Goal: Task Accomplishment & Management: Manage account settings

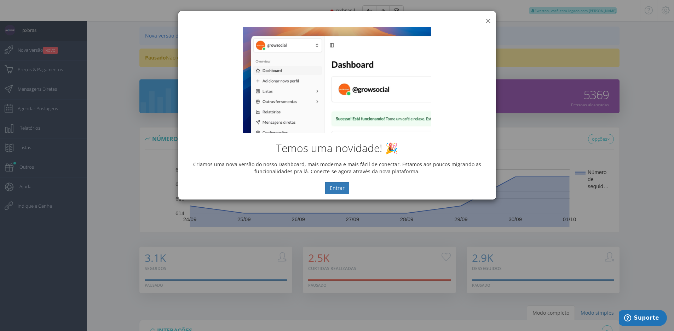
click at [487, 20] on button "×" at bounding box center [487, 21] width 5 height 10
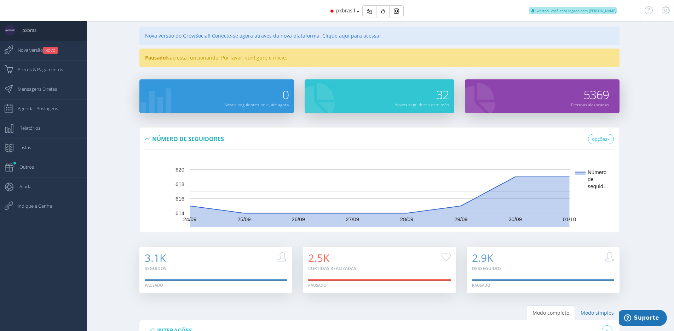
click at [260, 18] on div "pxbrasil Ewerton, você esta logado com [PERSON_NAME]" at bounding box center [337, 10] width 568 height 21
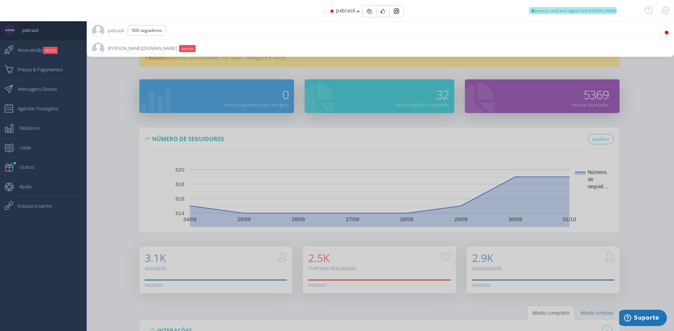
click at [260, 17] on div "pxbrasil Ewerton, você esta logado com [PERSON_NAME]" at bounding box center [337, 10] width 568 height 21
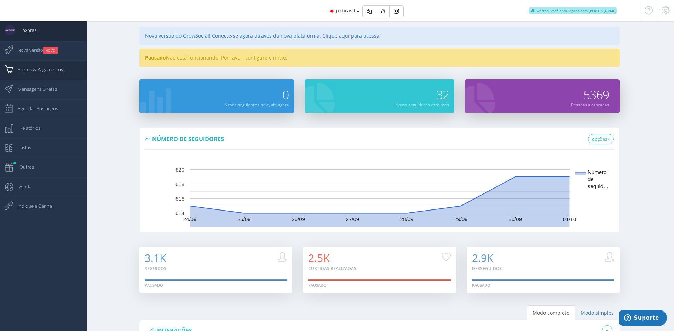
click at [62, 75] on span "Preços & Pagamentos" at bounding box center [37, 70] width 52 height 18
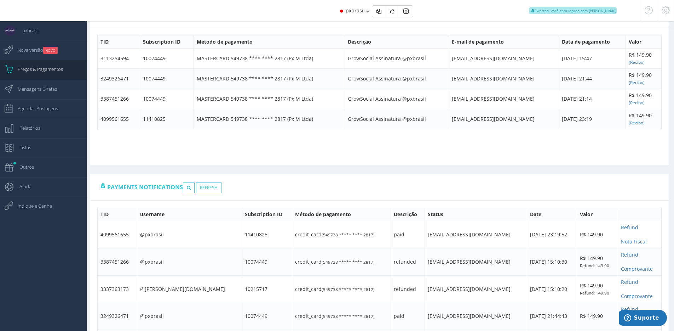
scroll to position [378, 0]
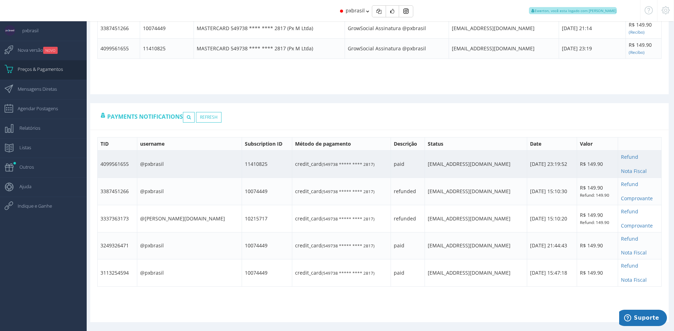
click at [121, 163] on td "4099561655" at bounding box center [118, 163] width 40 height 27
copy td "4099561655"
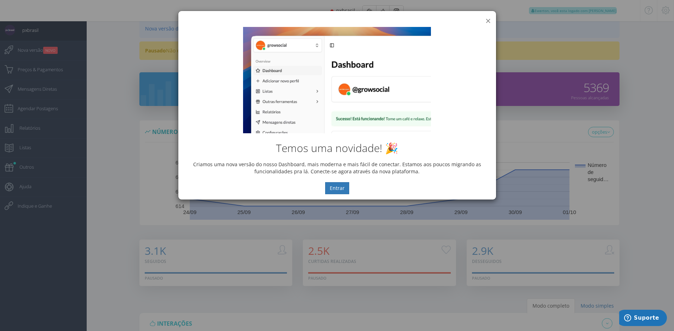
click at [488, 18] on button "×" at bounding box center [487, 21] width 5 height 10
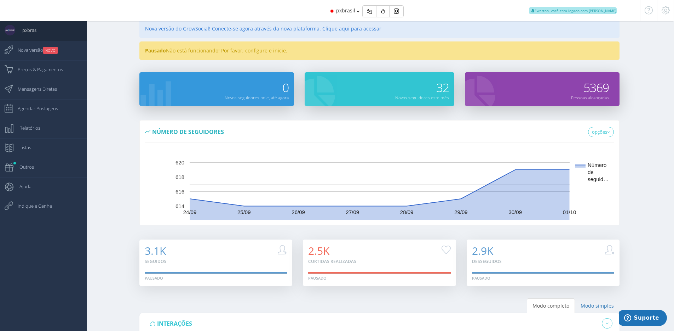
click at [668, 13] on icon at bounding box center [666, 10] width 8 height 5
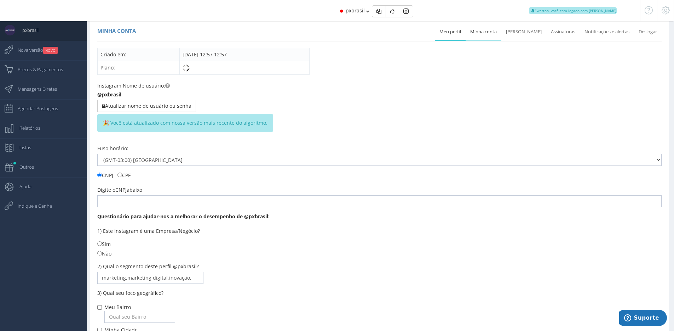
click at [489, 38] on link "Minha conta" at bounding box center [484, 32] width 36 height 16
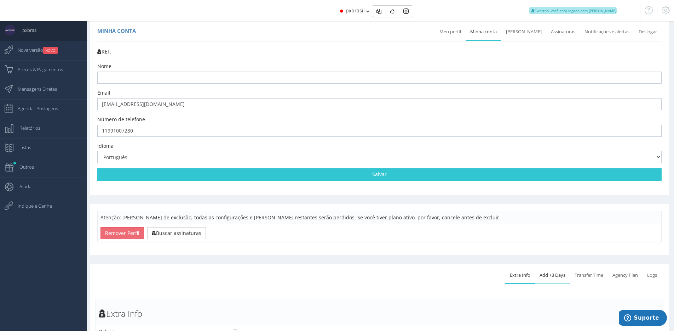
click at [557, 278] on link "Add +3 Days" at bounding box center [552, 275] width 35 height 16
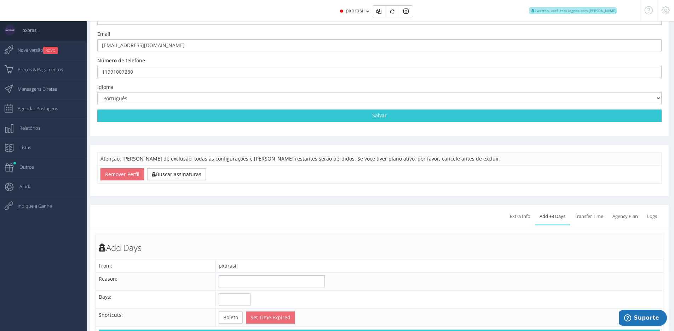
scroll to position [217, 0]
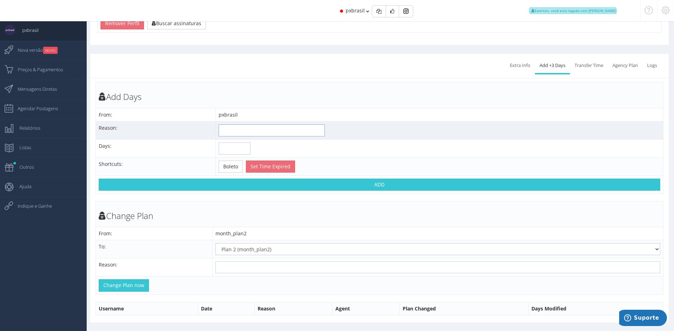
click at [258, 124] on input "text" at bounding box center [272, 130] width 106 height 12
type input "Cancelamento"
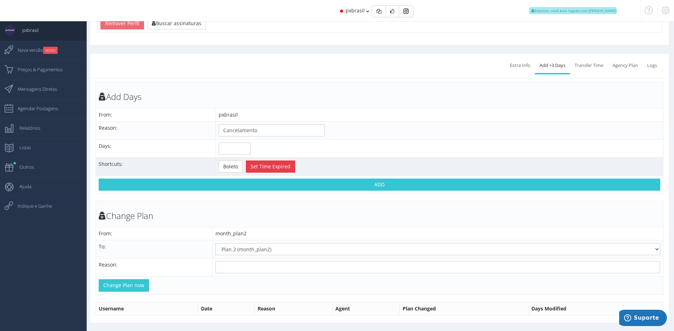
click at [272, 166] on button "Set Time Expired" at bounding box center [270, 166] width 49 height 12
